Goal: Task Accomplishment & Management: Manage account settings

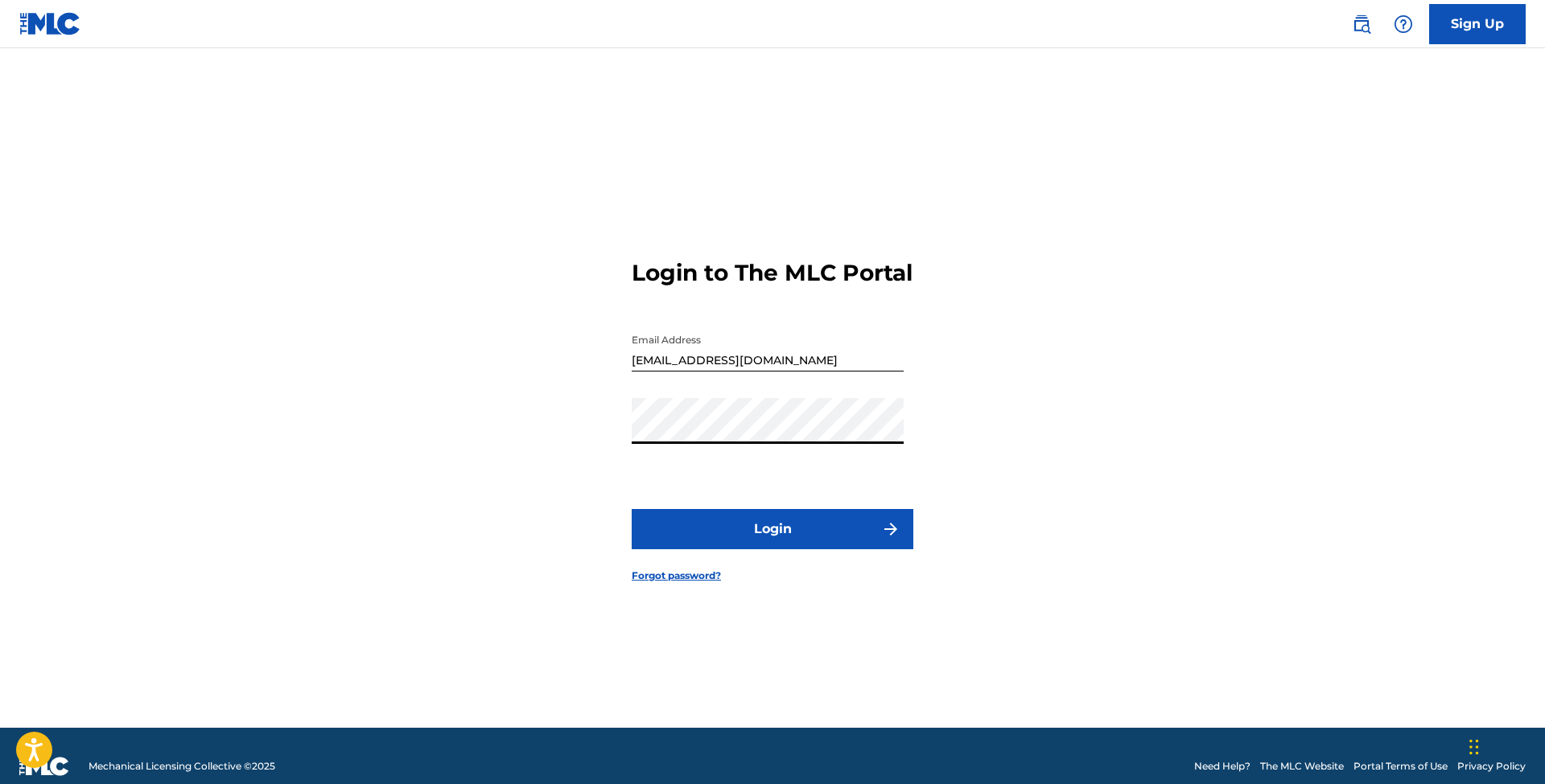
click at [784, 539] on button "Login" at bounding box center [772, 529] width 281 height 40
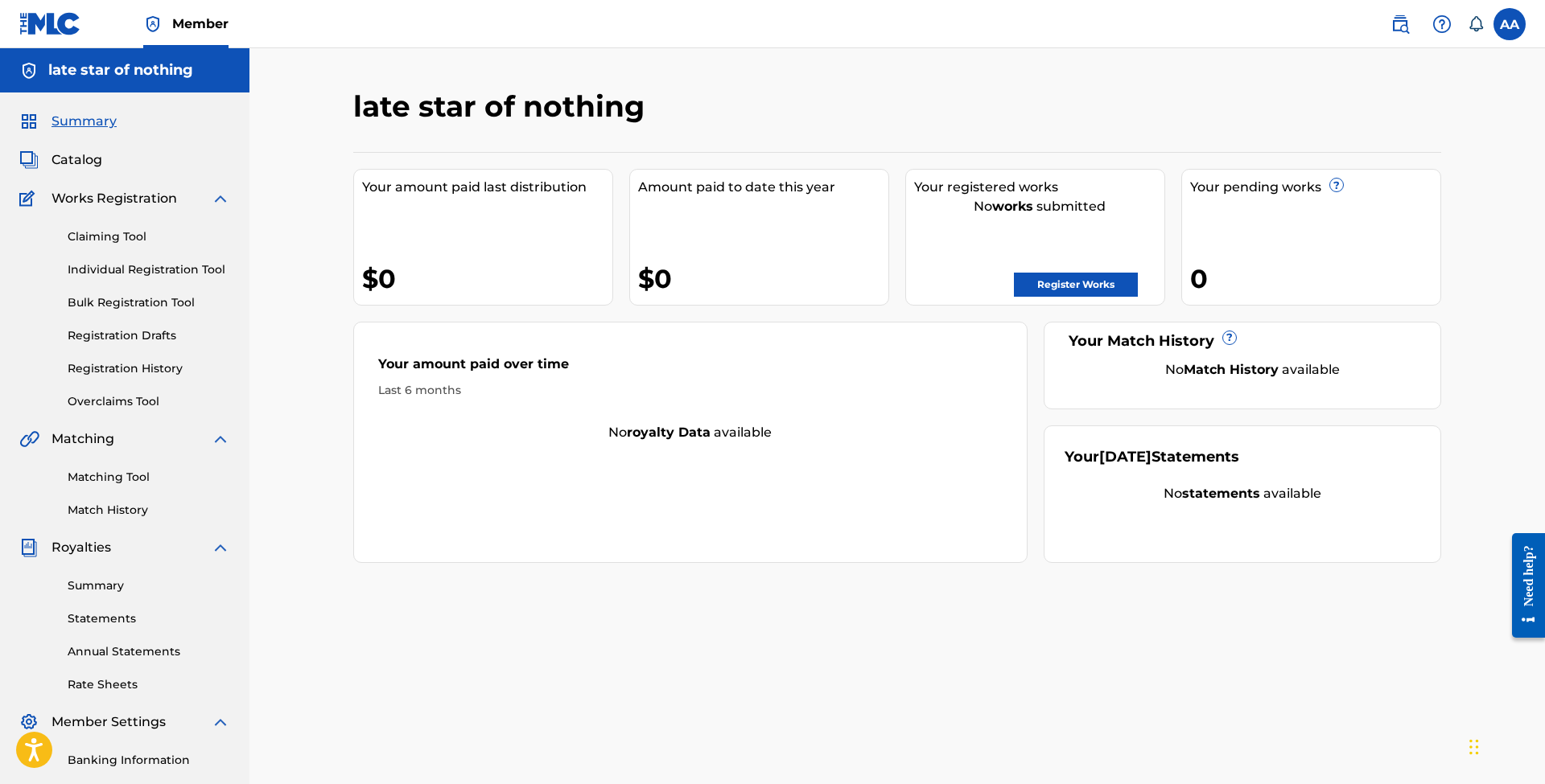
click at [109, 582] on link "Summary" at bounding box center [149, 585] width 162 height 16
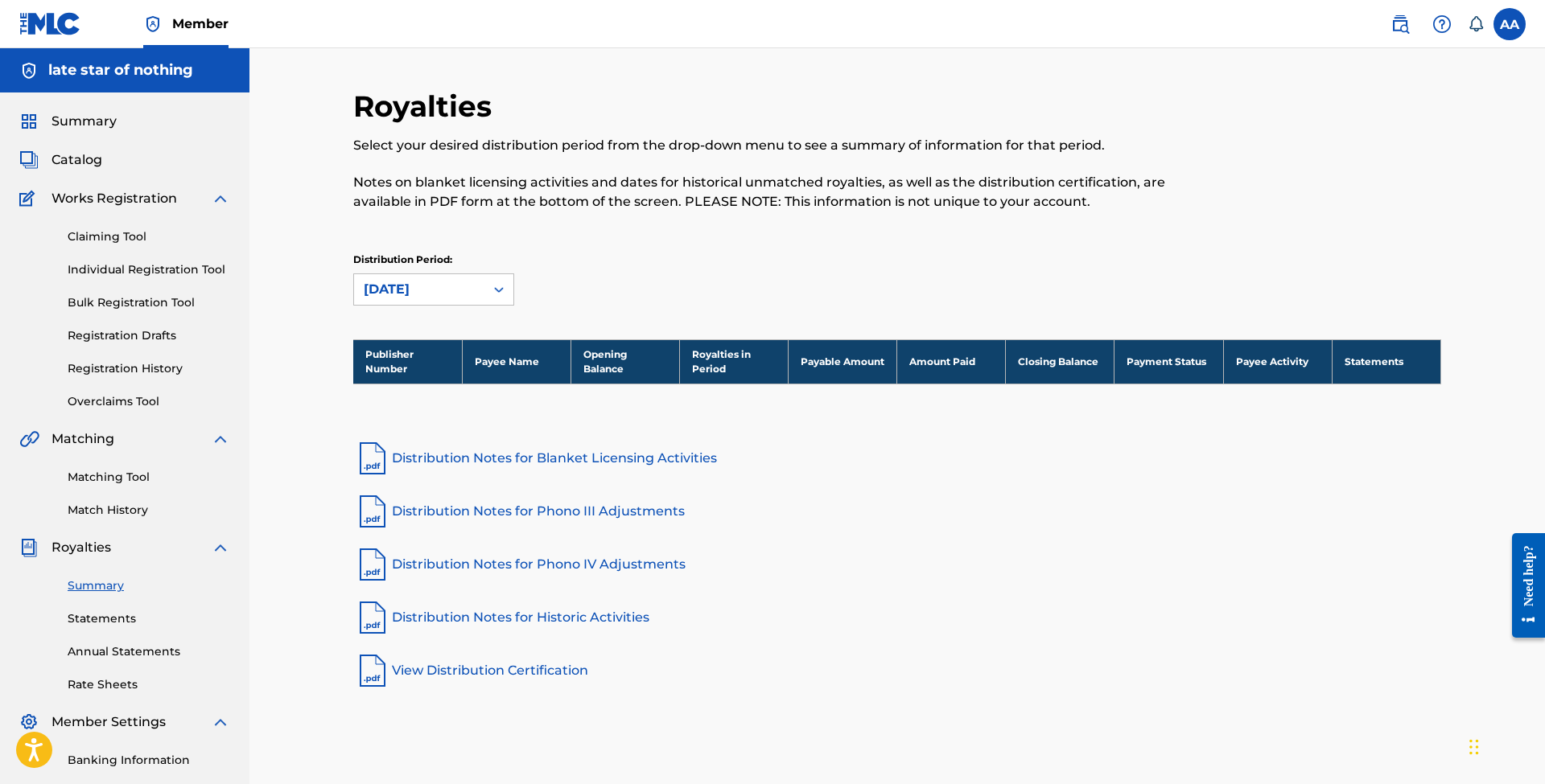
click at [122, 330] on link "Registration Drafts" at bounding box center [149, 335] width 162 height 16
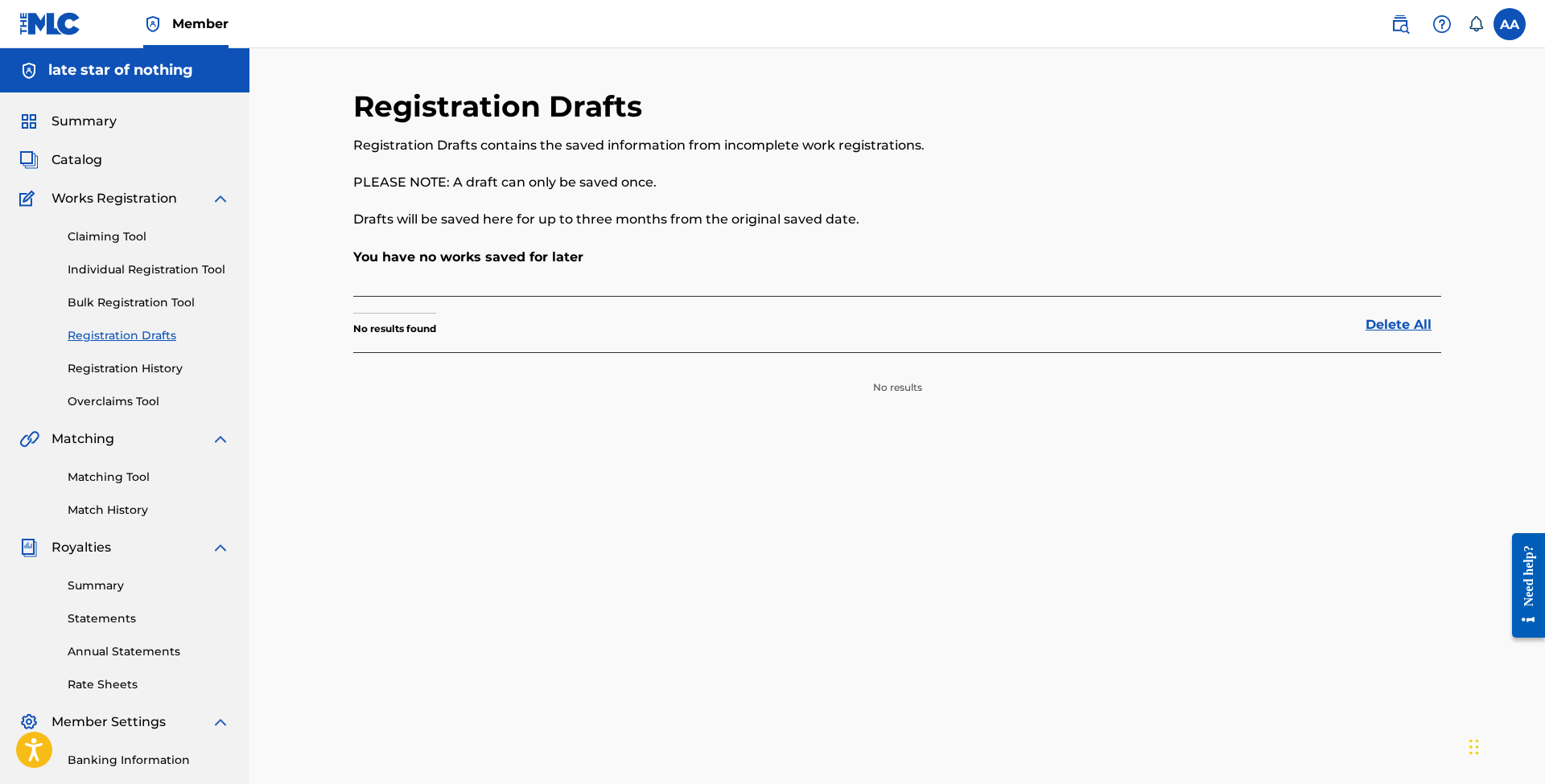
click at [130, 367] on link "Registration History" at bounding box center [149, 368] width 162 height 16
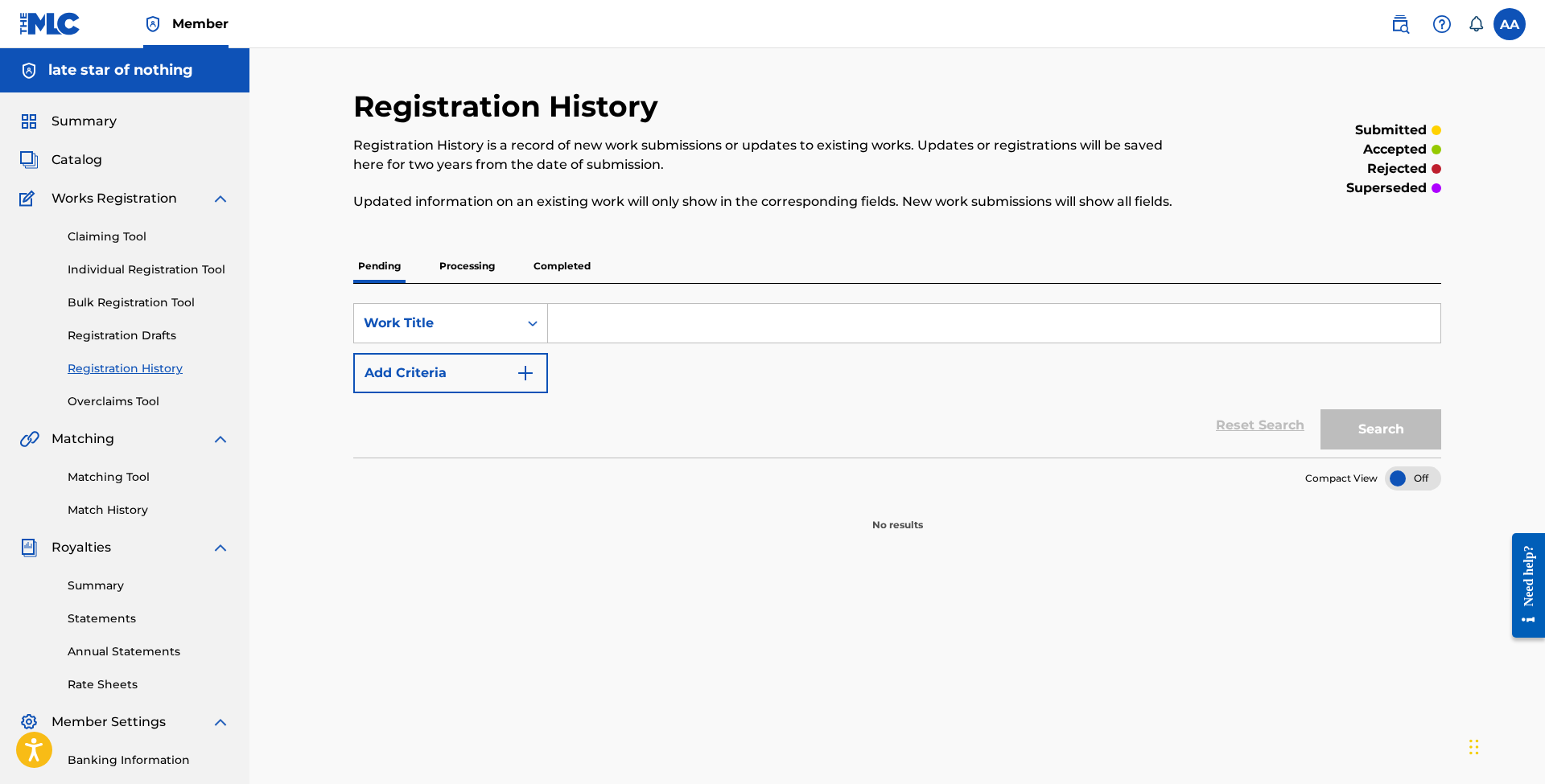
click at [118, 300] on link "Bulk Registration Tool" at bounding box center [149, 302] width 162 height 16
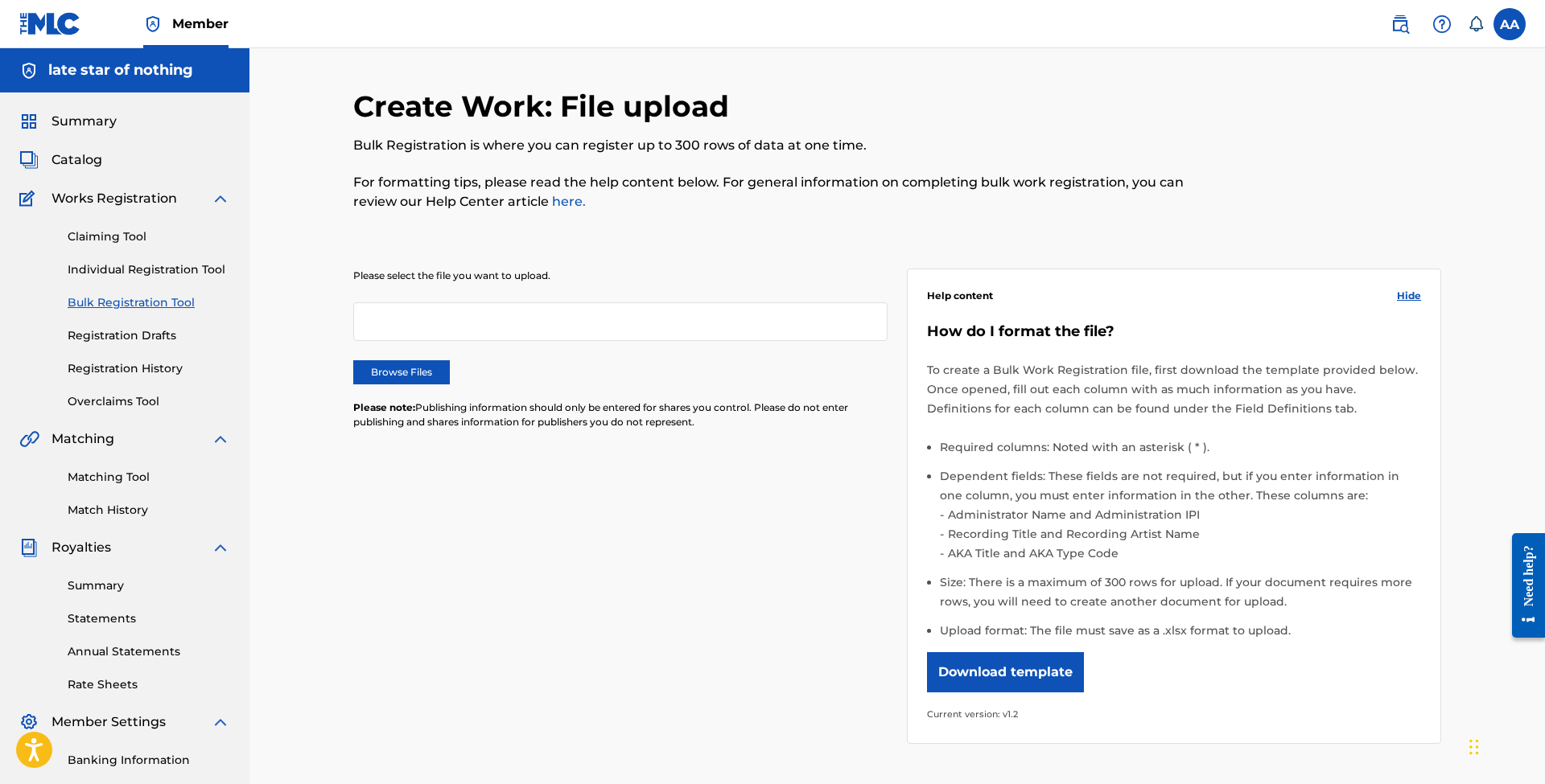
click at [102, 196] on span "Works Registration" at bounding box center [114, 199] width 126 height 19
click at [83, 159] on span "Catalog" at bounding box center [76, 160] width 50 height 19
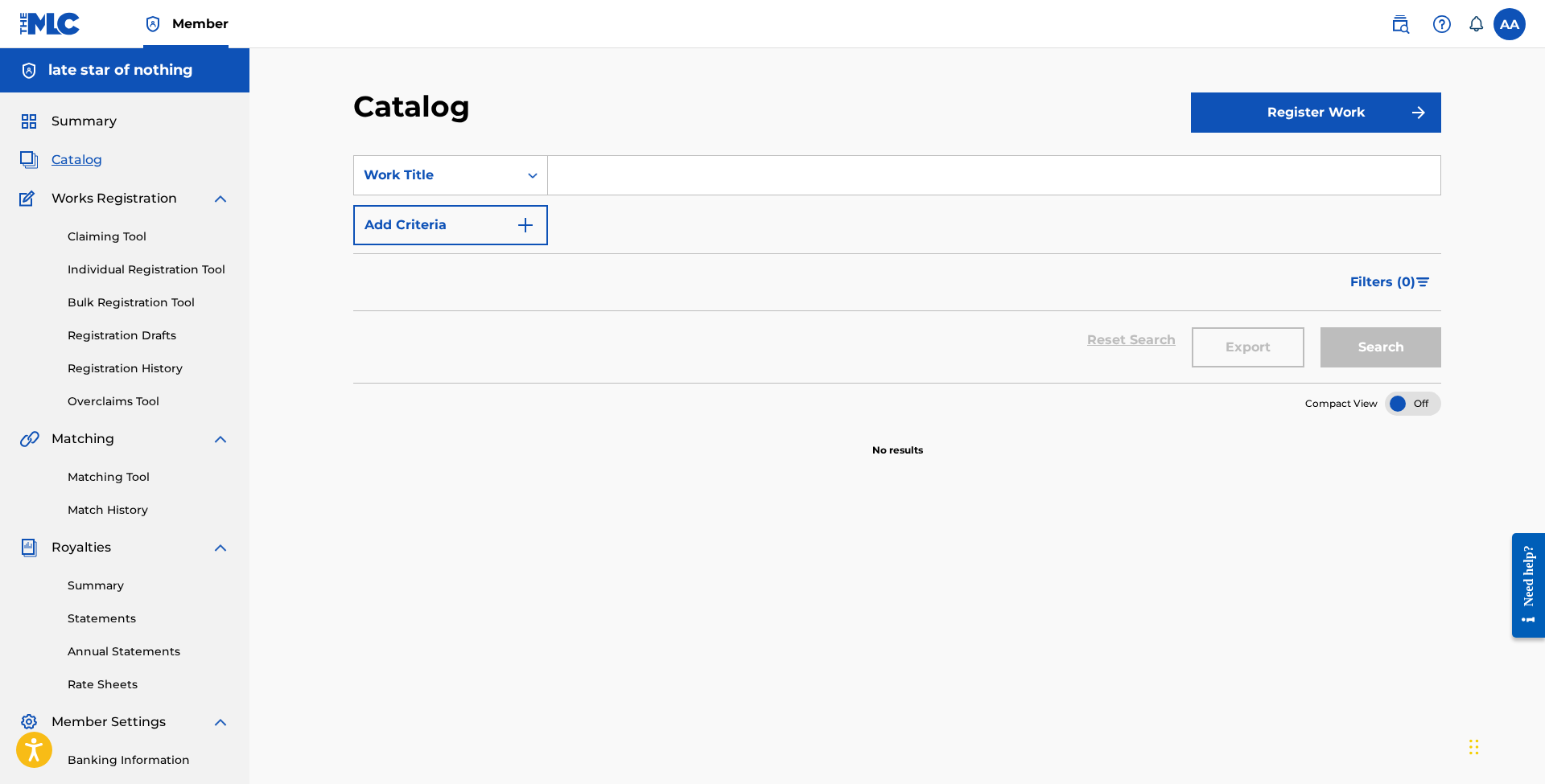
click at [87, 128] on span "Summary" at bounding box center [83, 122] width 65 height 19
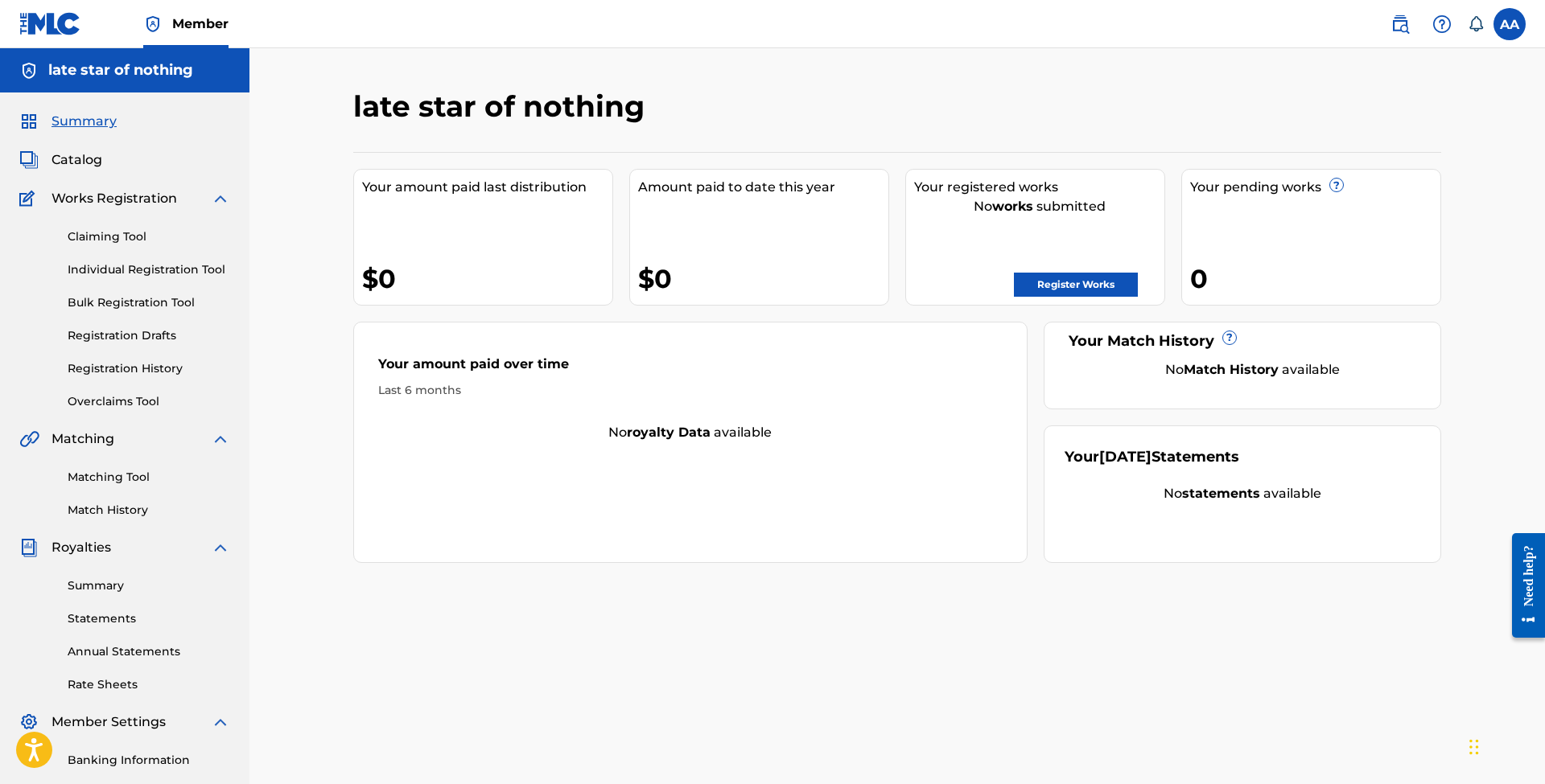
click at [98, 165] on span "Catalog" at bounding box center [76, 160] width 50 height 19
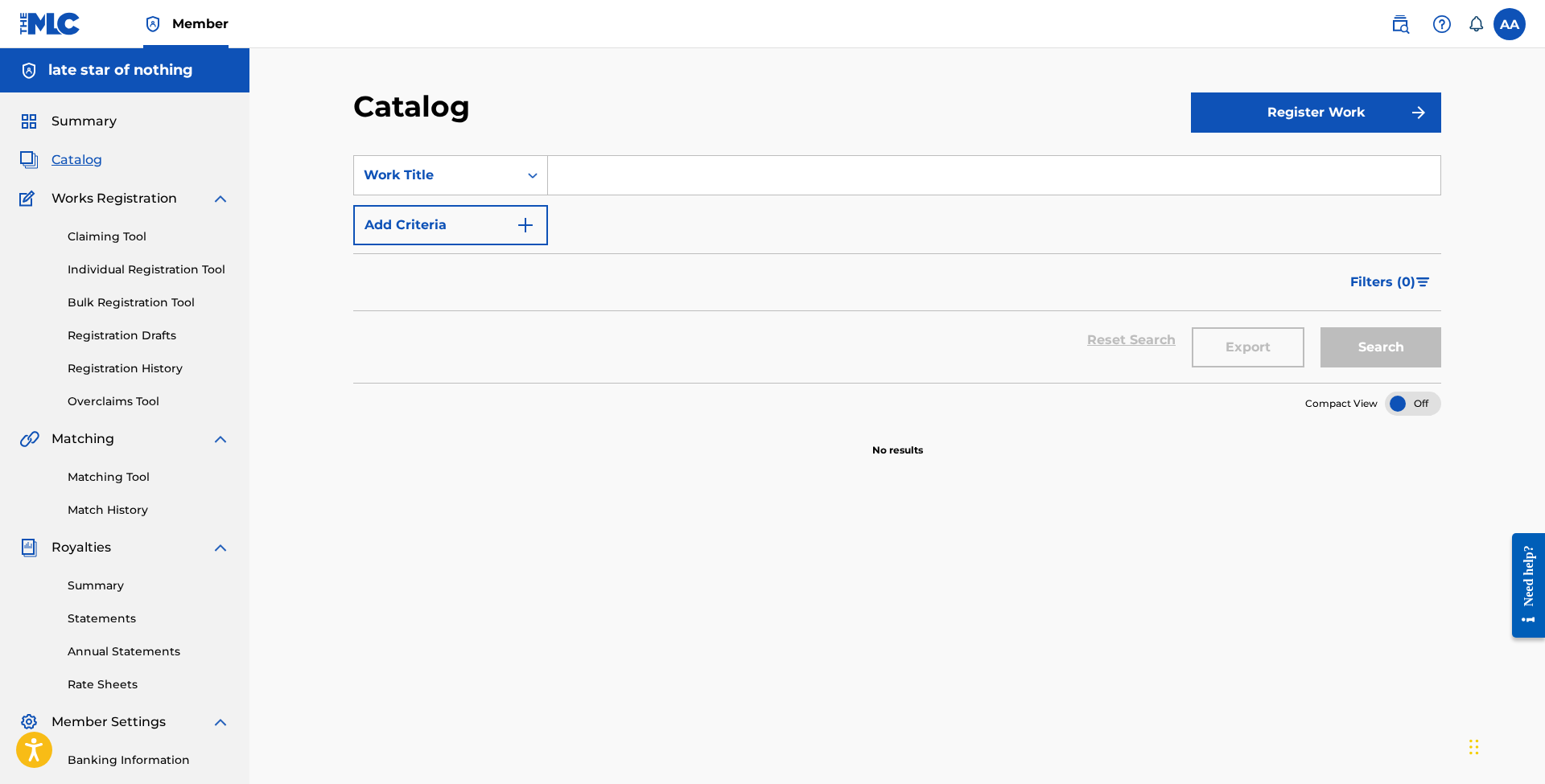
click at [143, 63] on h5 "late star of nothing" at bounding box center [121, 69] width 145 height 18
click at [58, 120] on span "Summary" at bounding box center [83, 122] width 65 height 19
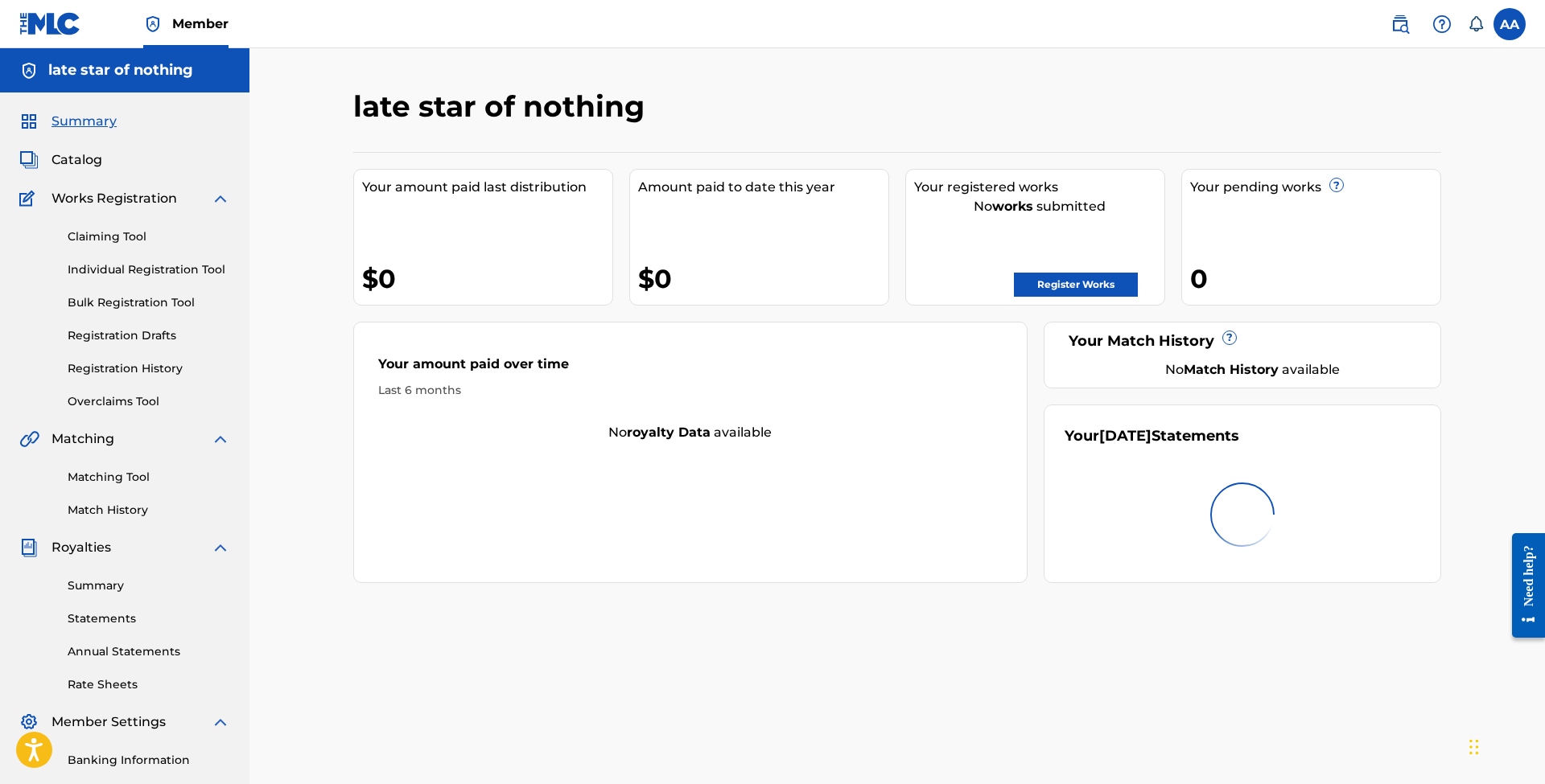
click at [186, 28] on span "Member" at bounding box center [200, 23] width 56 height 18
click at [1396, 24] on img at bounding box center [1400, 24] width 19 height 19
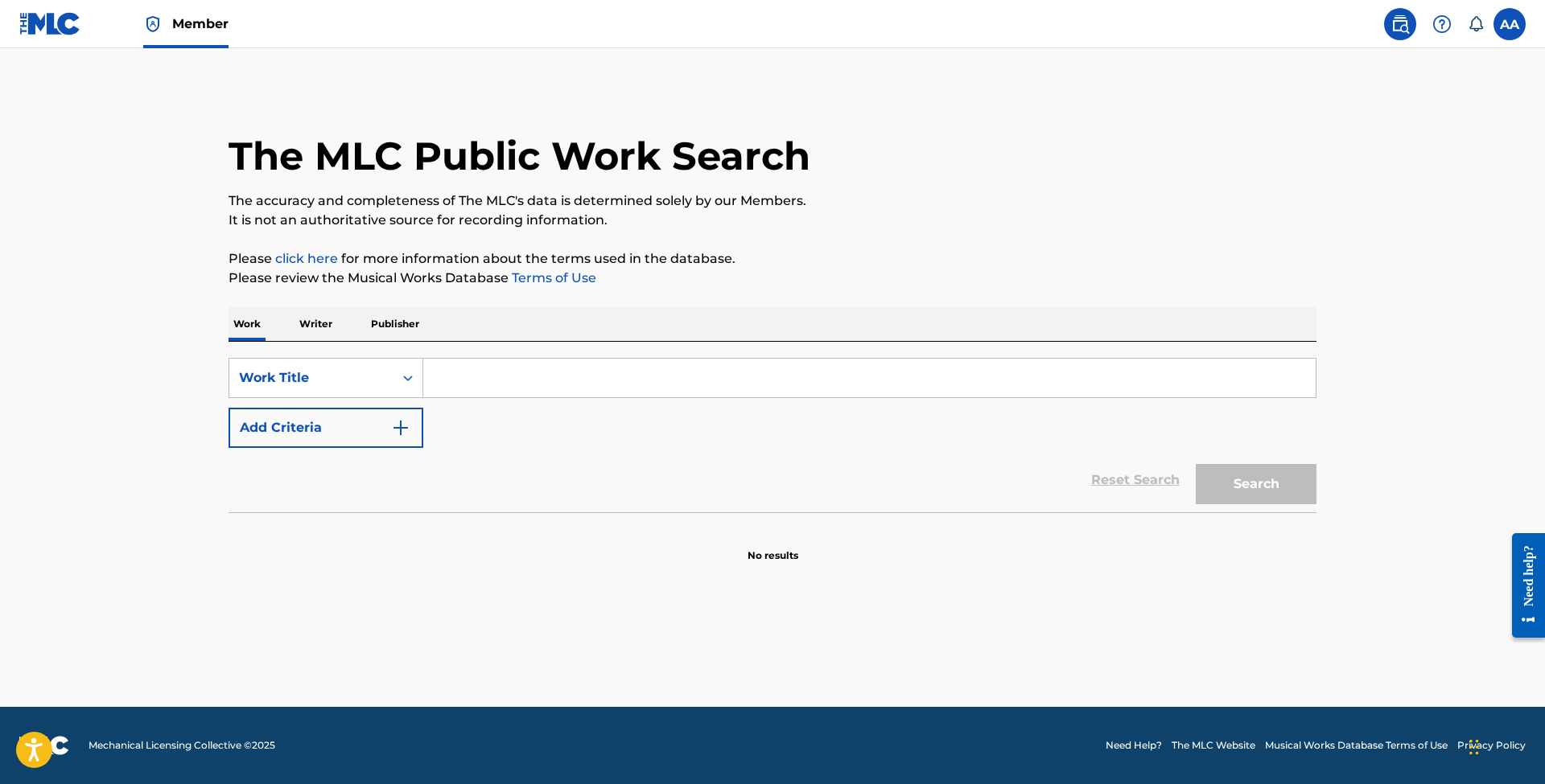
click at [1517, 24] on label at bounding box center [1509, 23] width 32 height 32
click at [1509, 24] on input "AA [PERSON_NAME] [PERSON_NAME][EMAIL_ADDRESS][DOMAIN_NAME] Notification Prefere…" at bounding box center [1509, 24] width 0 height 0
click at [1353, 193] on link "Profile" at bounding box center [1350, 200] width 32 height 15
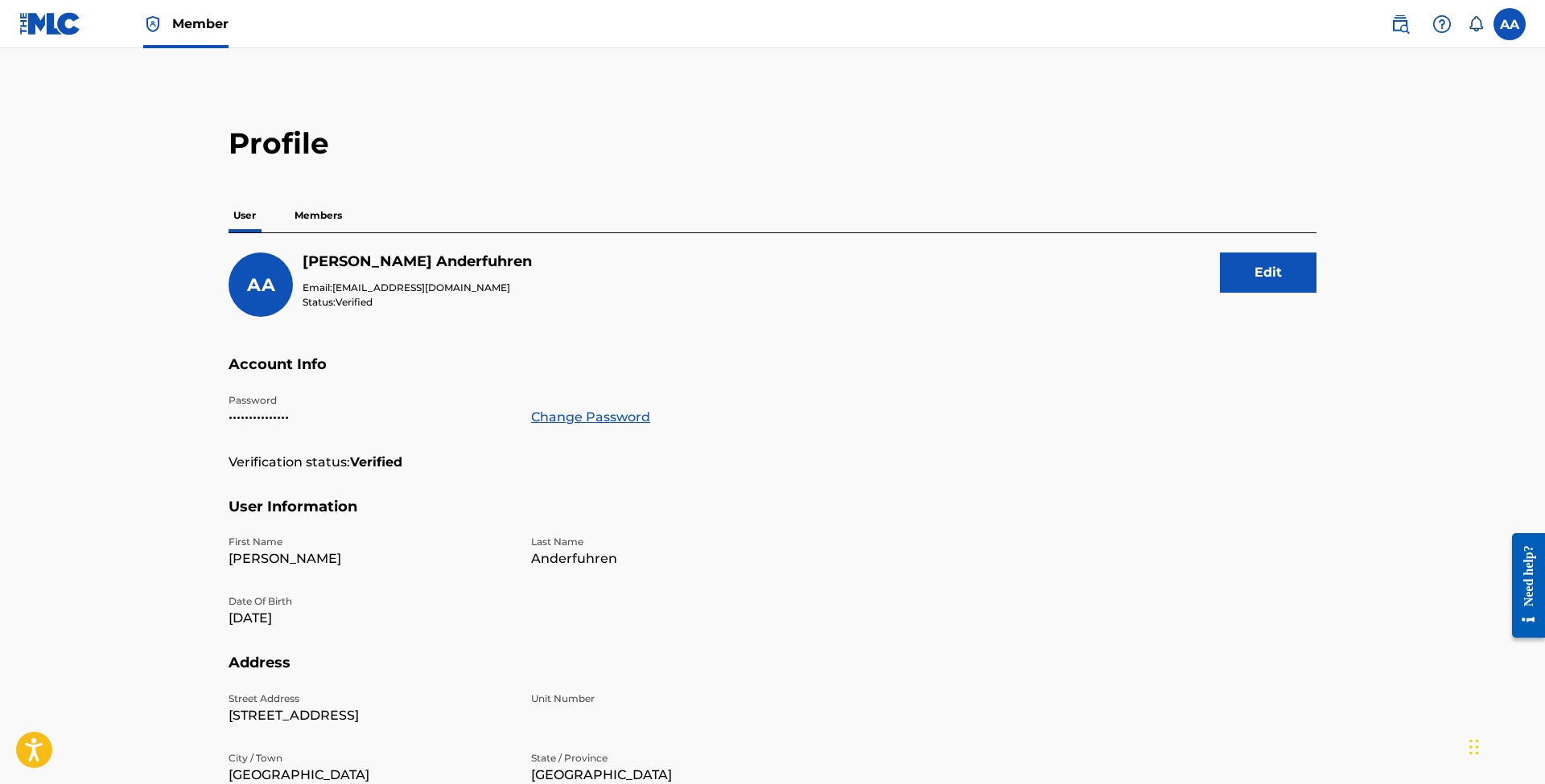
click at [333, 206] on p "Members" at bounding box center [319, 215] width 57 height 34
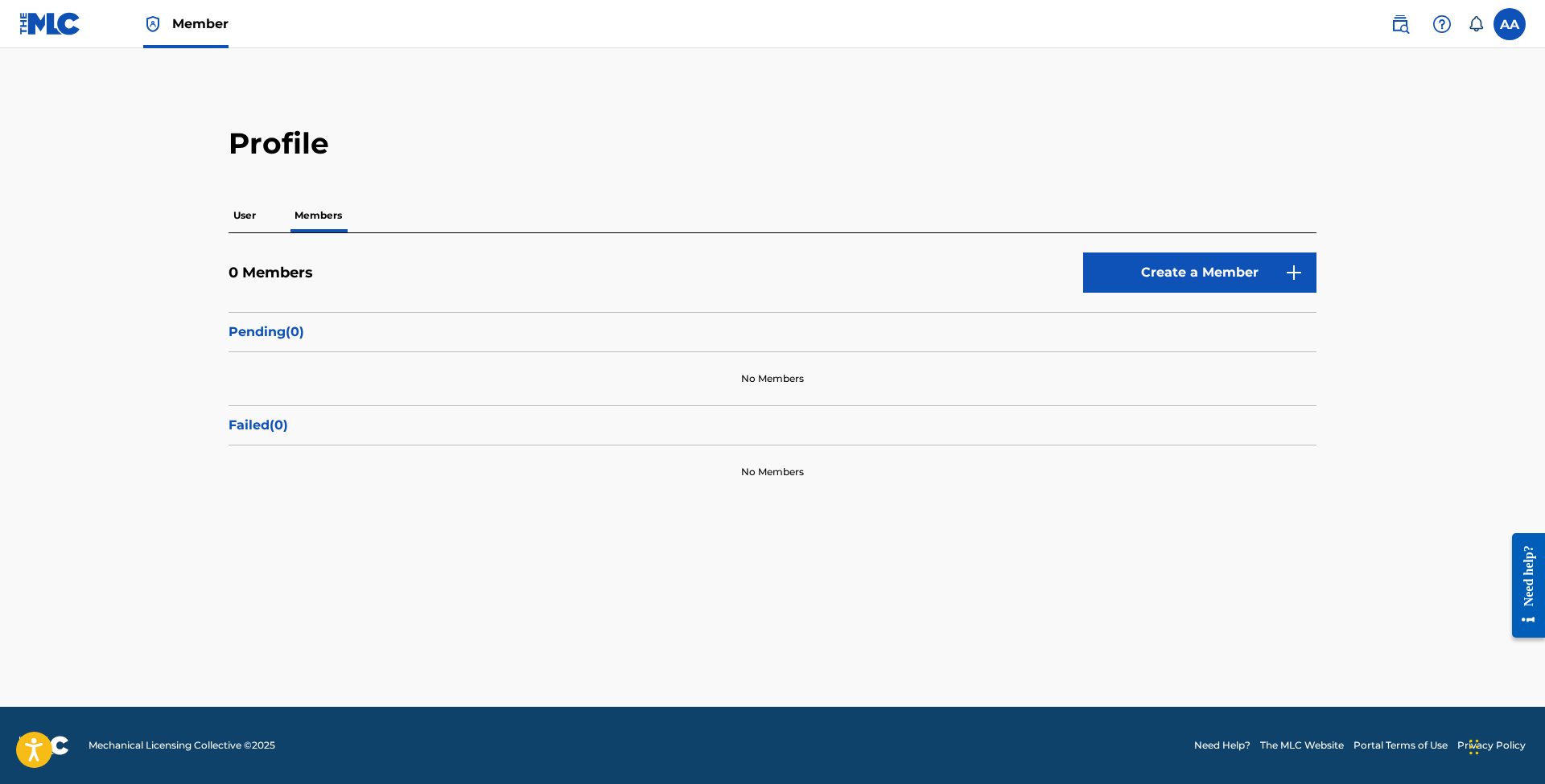
click at [281, 326] on p "Pending ( 0 )" at bounding box center [772, 333] width 1088 height 19
